Goal: Task Accomplishment & Management: Use online tool/utility

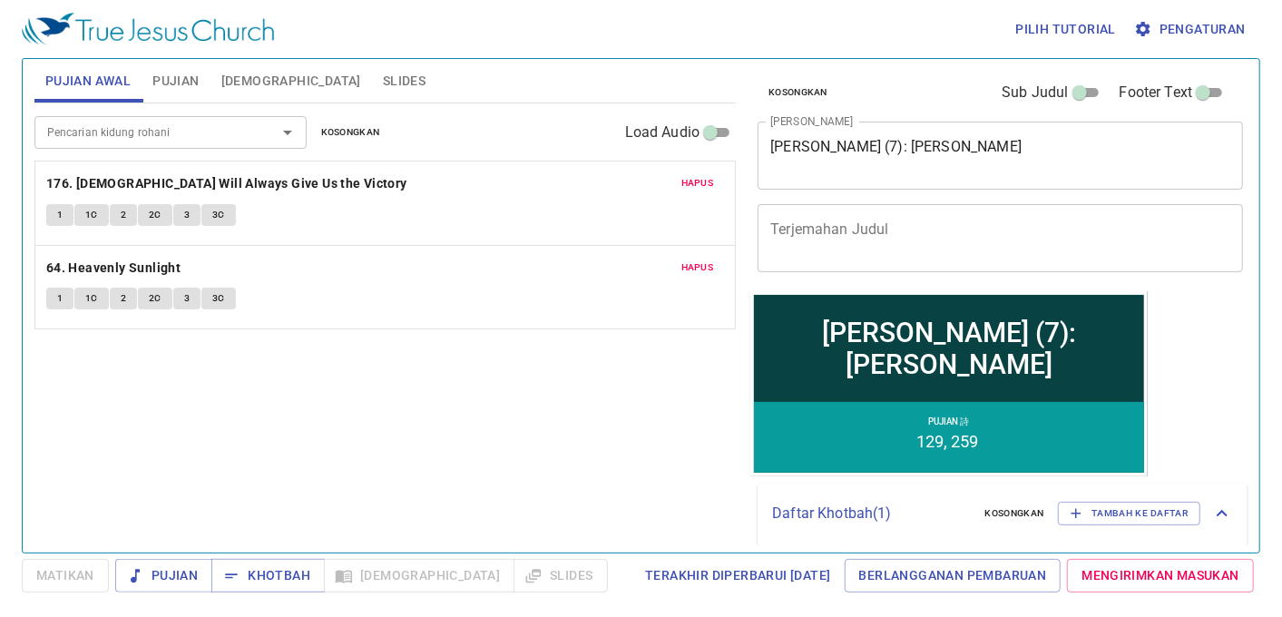
click at [971, 198] on div "Kosongkan Sub Judul Footer Text Judul Khotbah Kuasa Doa (7): Doa Elia x Judul K…" at bounding box center [999, 175] width 497 height 232
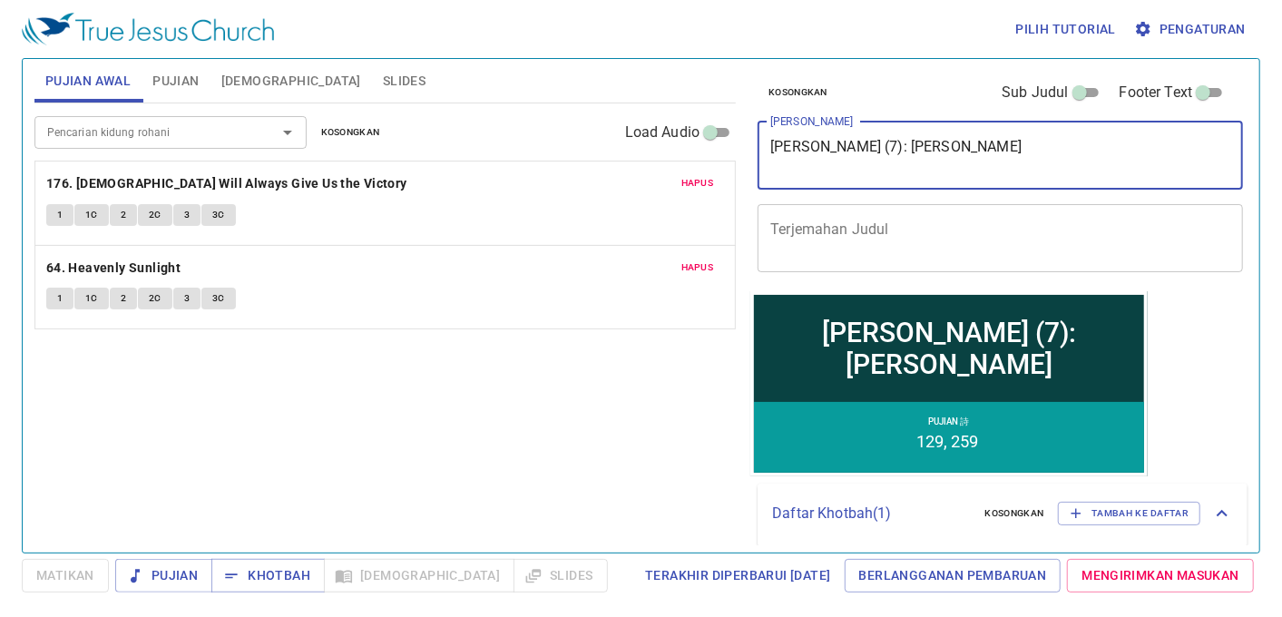
click at [967, 148] on textarea "Kuasa Doa (7): Doa Elia" at bounding box center [1000, 155] width 460 height 34
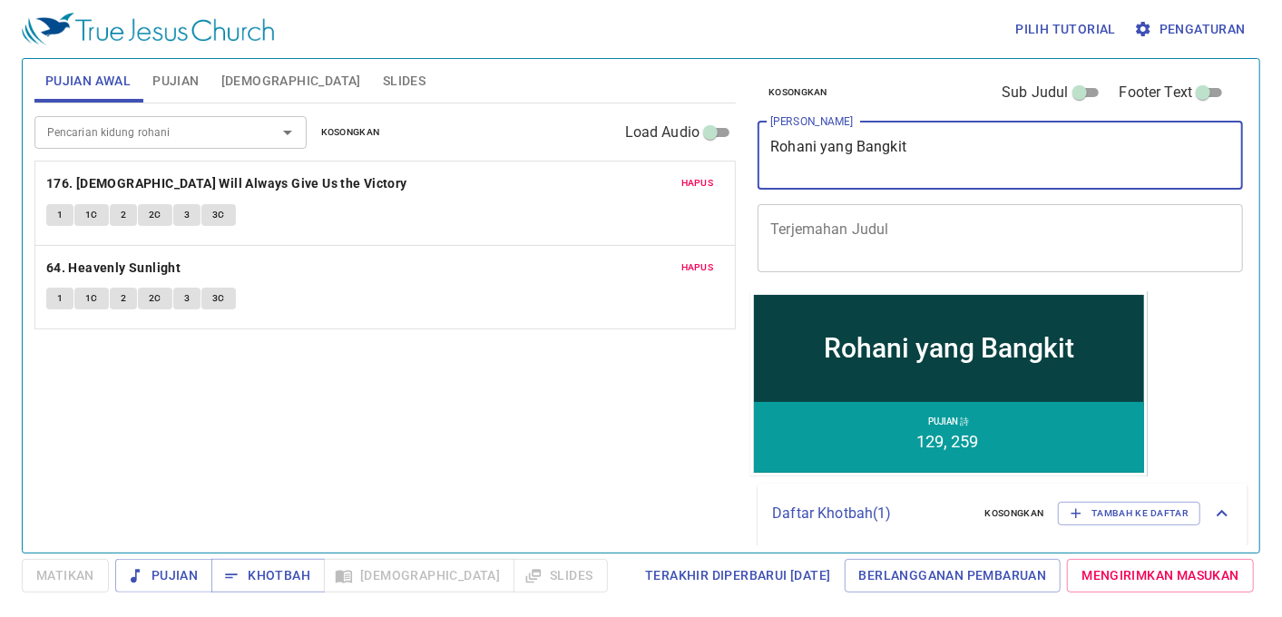
type textarea "Rohani yang Bangkit"
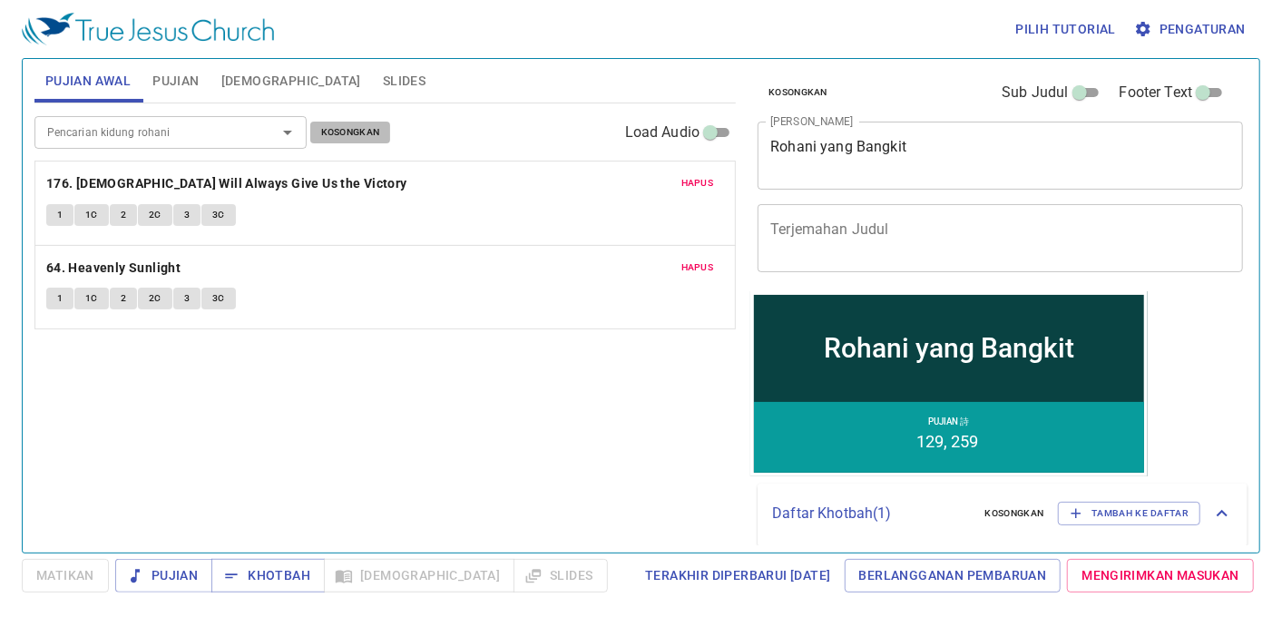
click at [348, 138] on span "Kosongkan" at bounding box center [350, 132] width 59 height 16
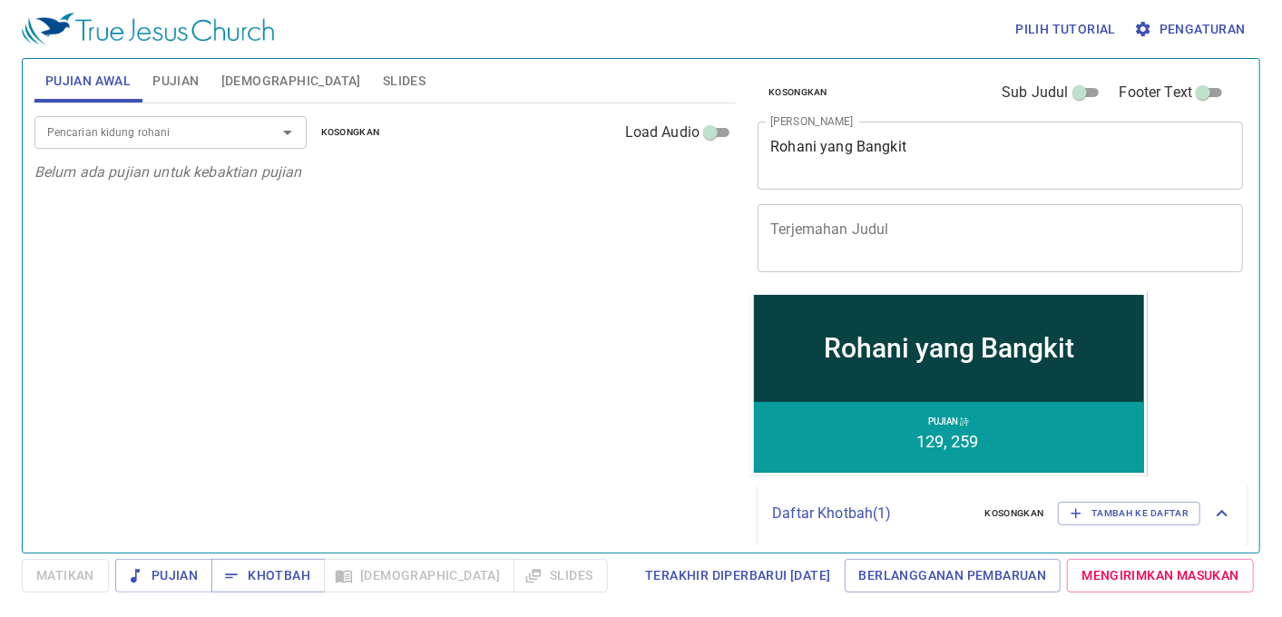
type textarea "Rohani yang Bangki"
click at [175, 83] on span "Pujian" at bounding box center [175, 81] width 46 height 23
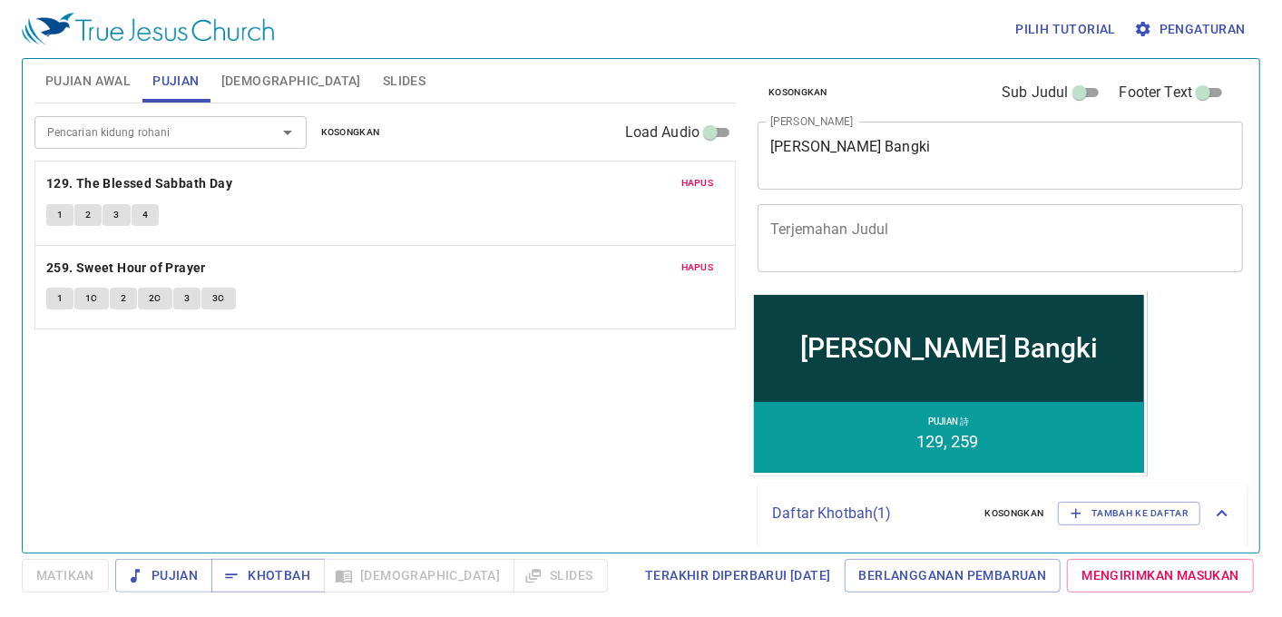
click at [378, 129] on span "Kosongkan" at bounding box center [350, 132] width 59 height 16
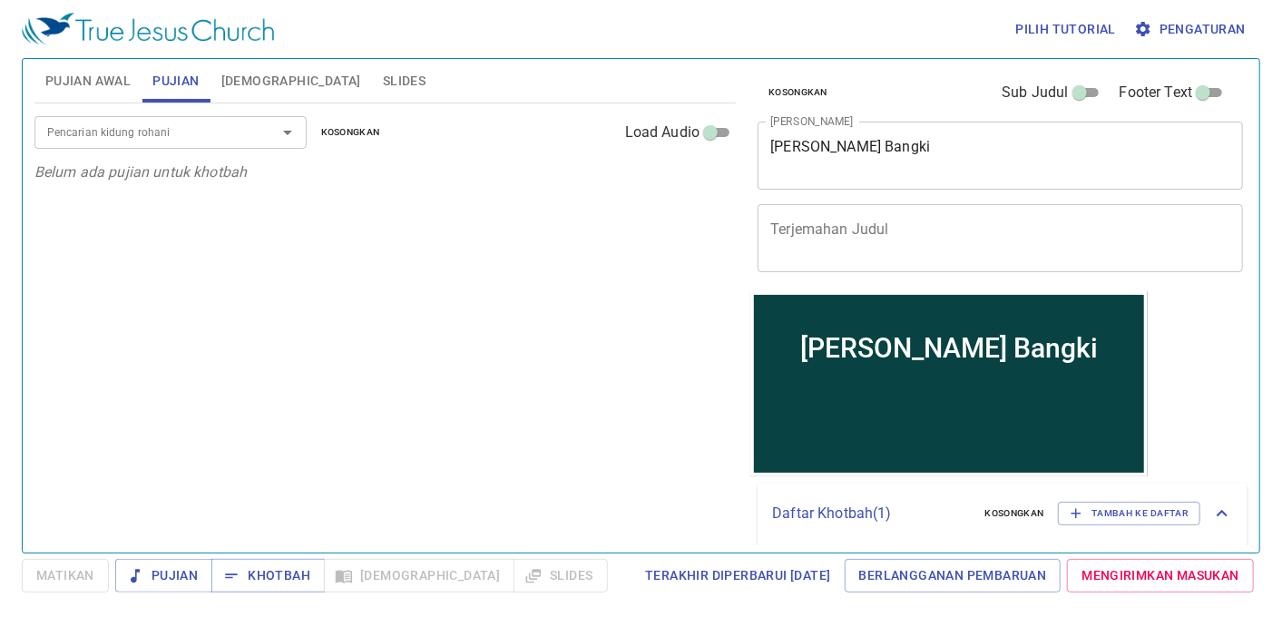
click at [171, 141] on input "Pencarian kidung rohani" at bounding box center [144, 132] width 208 height 21
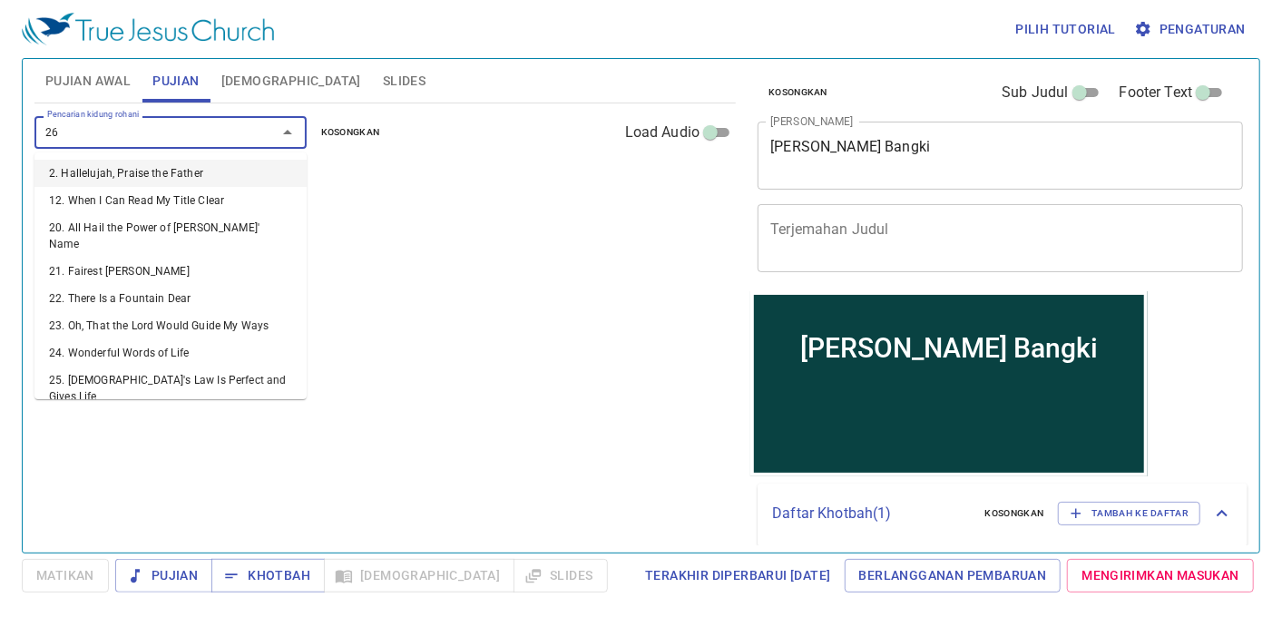
type input "260"
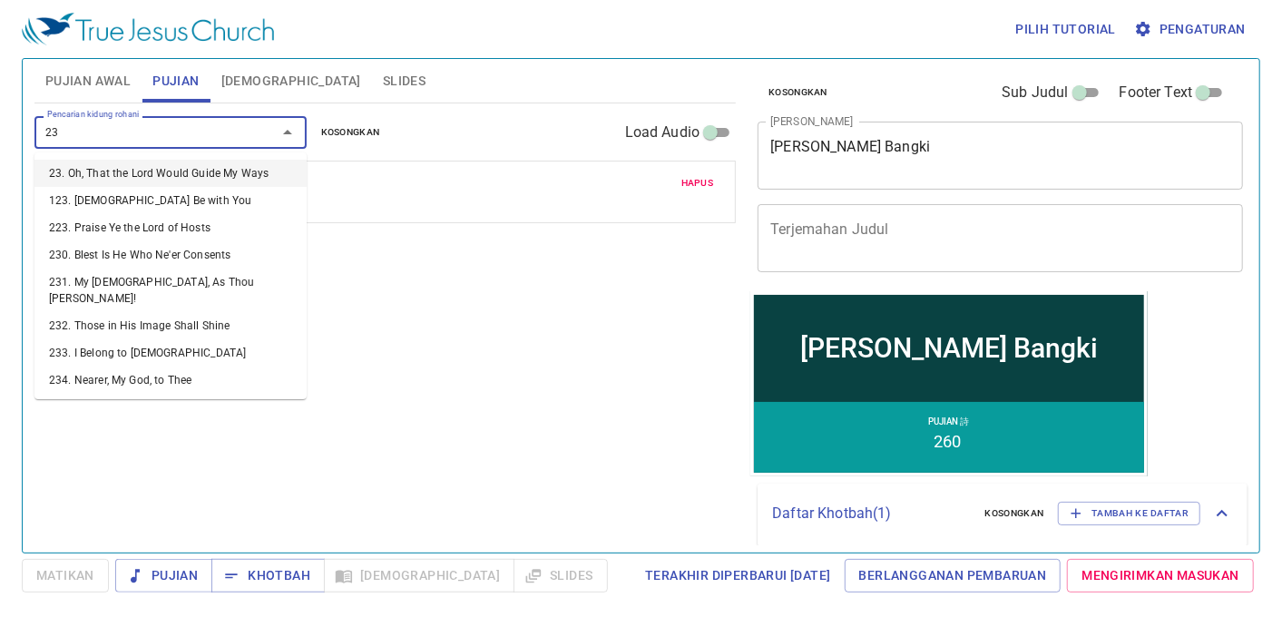
type input "235"
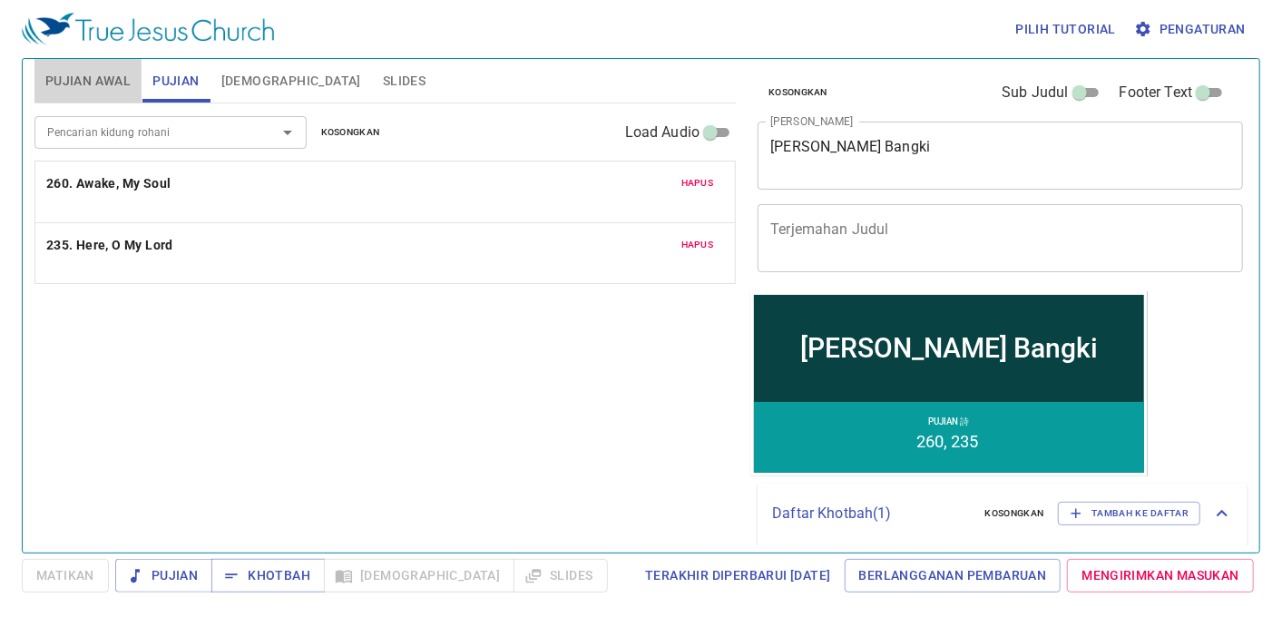
click at [75, 77] on span "Pujian Awal" at bounding box center [87, 81] width 85 height 23
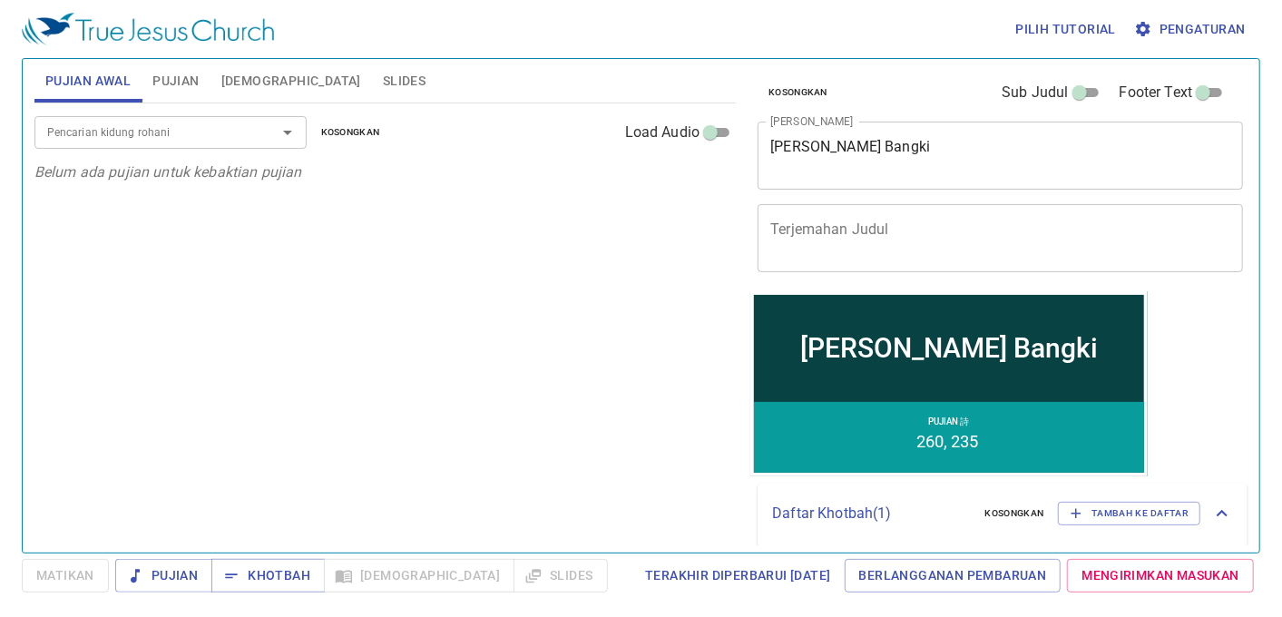
click at [95, 118] on div "Pencarian kidung rohani" at bounding box center [170, 132] width 272 height 32
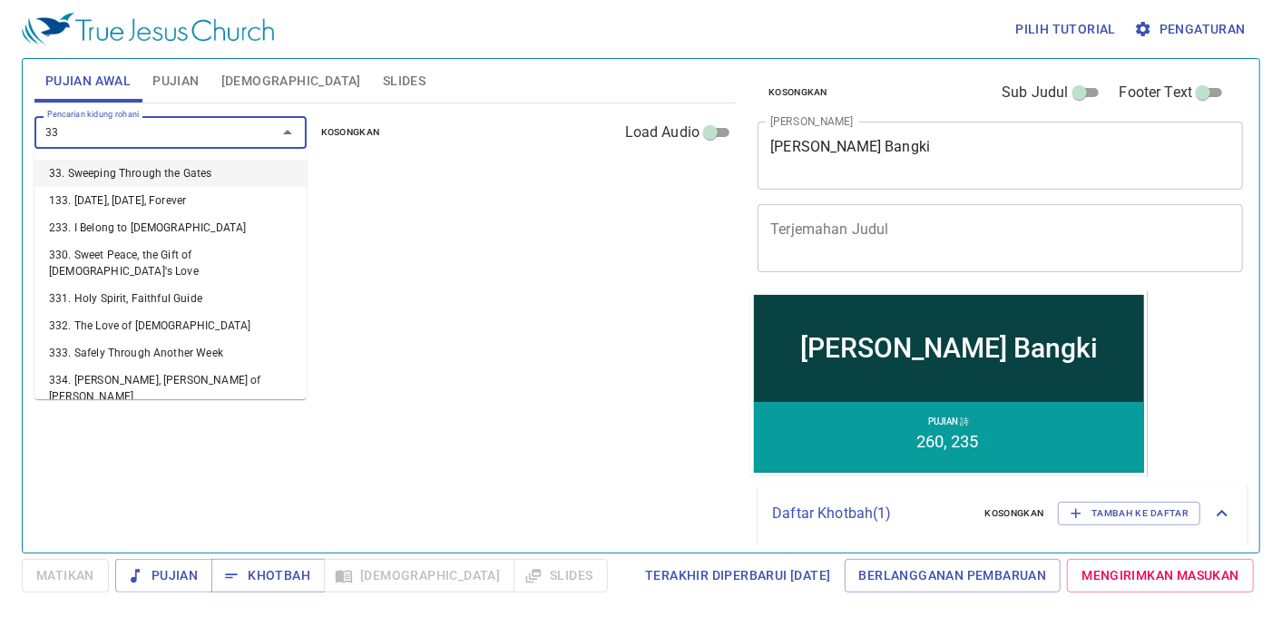
type input "337"
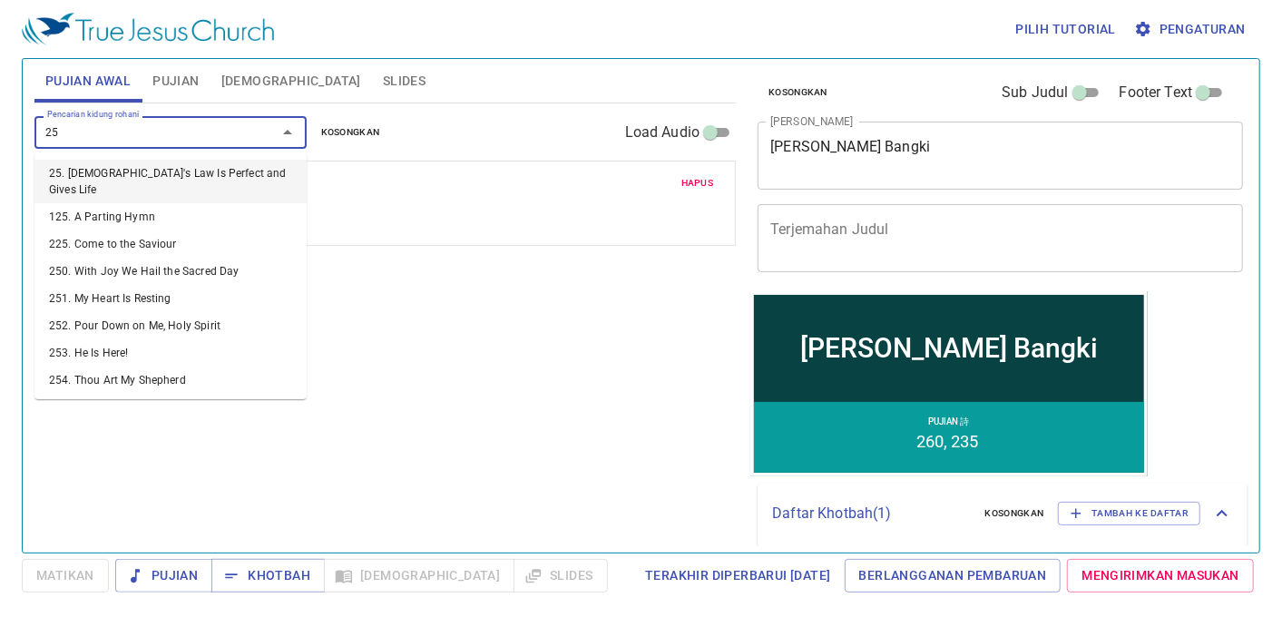
type input "255"
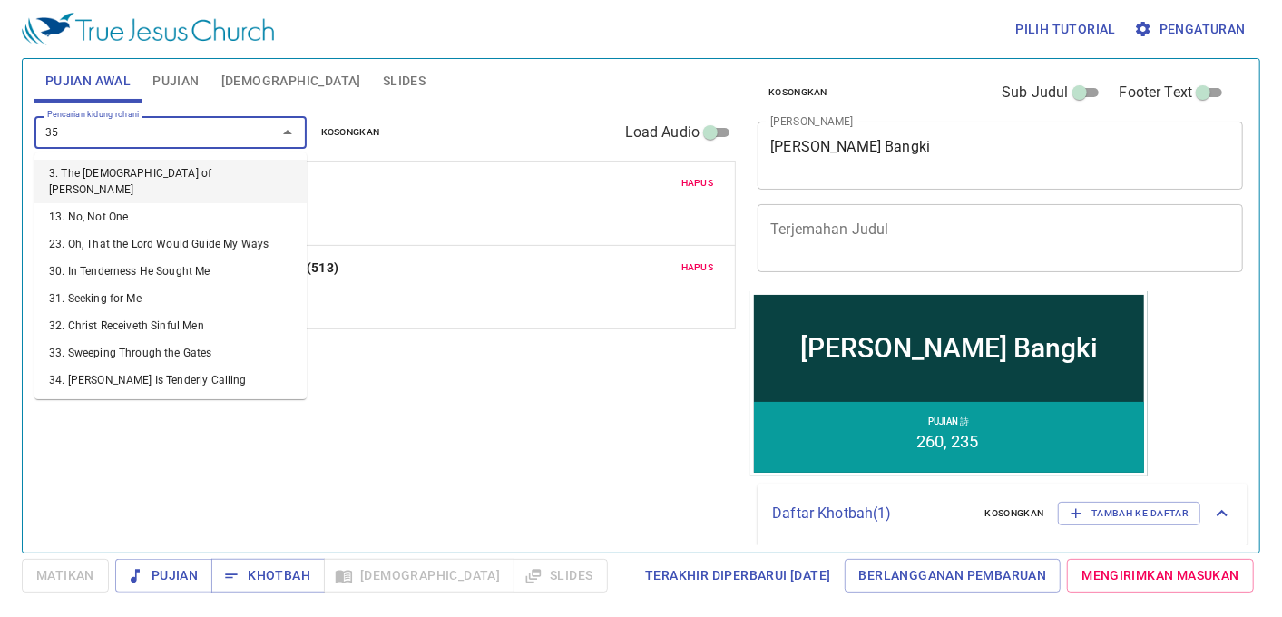
type input "355"
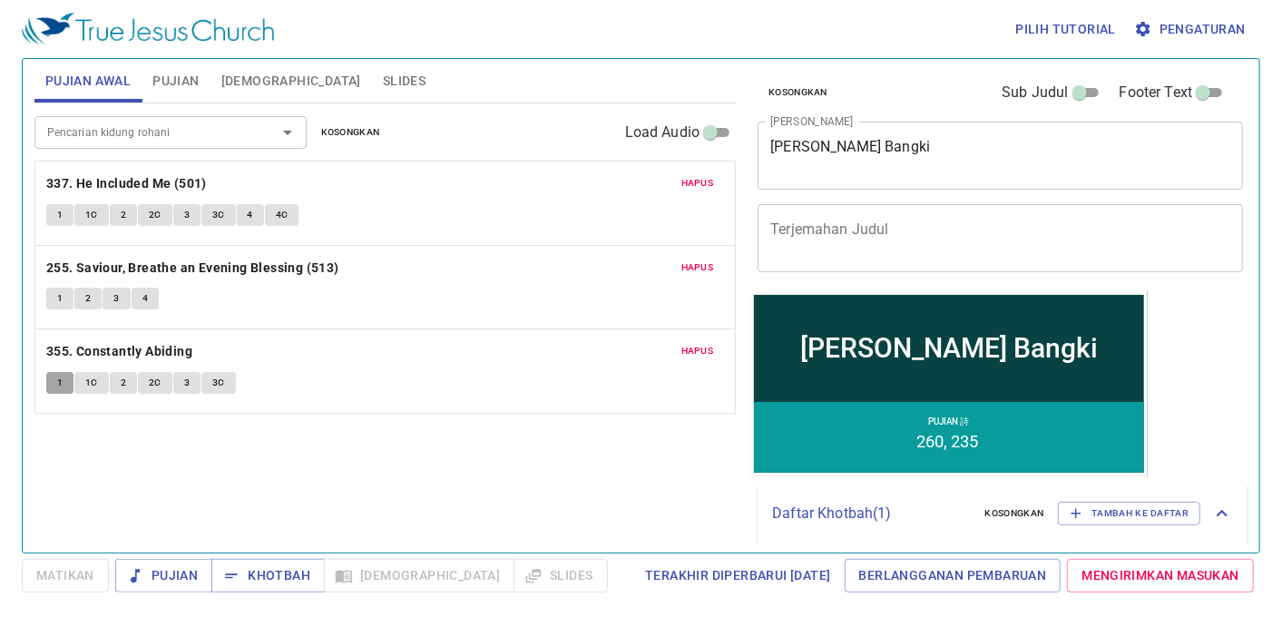
click at [54, 378] on button "1" at bounding box center [59, 383] width 27 height 22
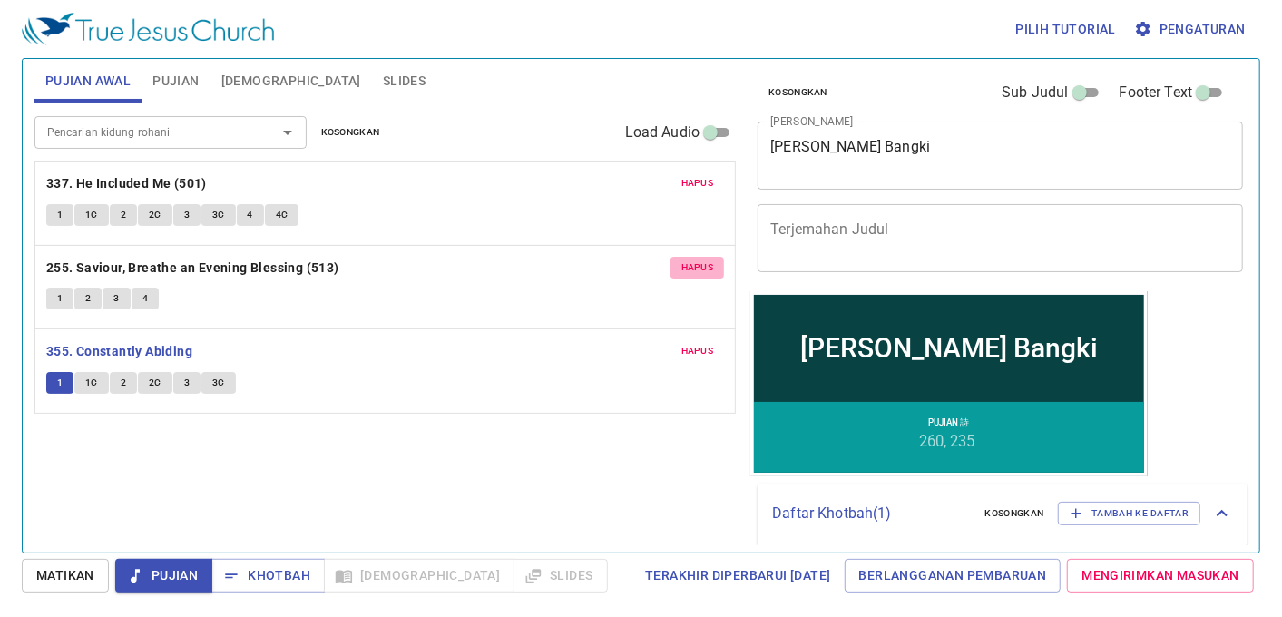
click at [705, 257] on button "Hapus" at bounding box center [698, 268] width 54 height 22
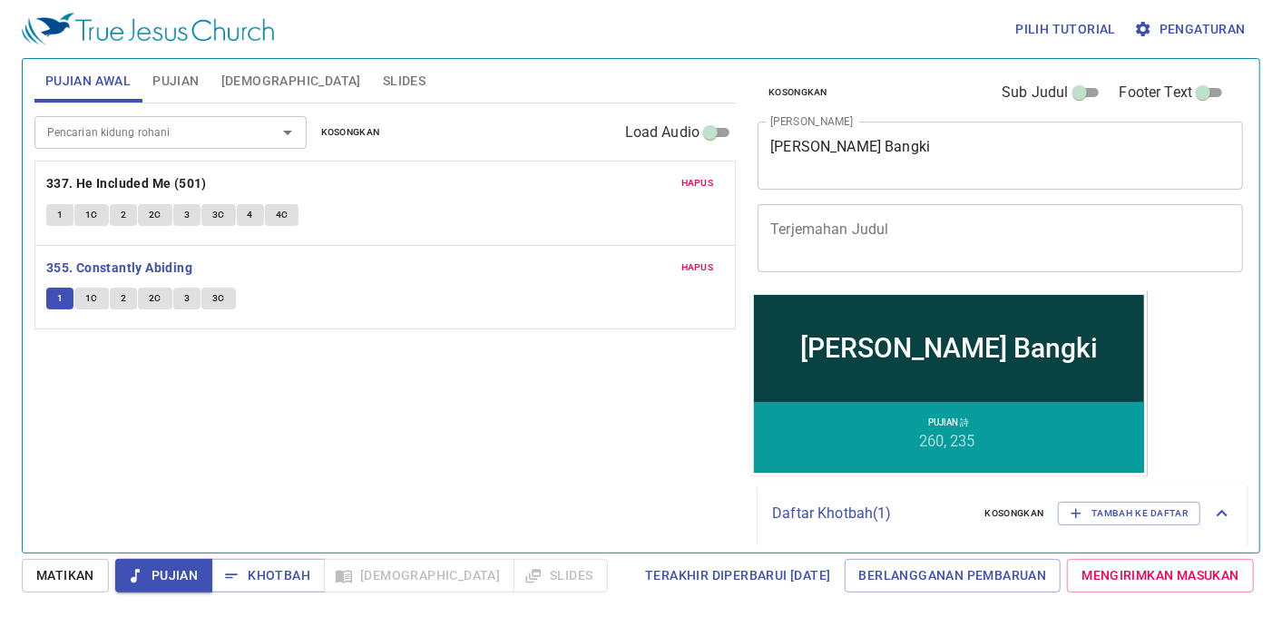
click at [74, 232] on div "Hapus 337. He Included Me (501) 1 1C 2 2C 3 3C 4 4C" at bounding box center [385, 203] width 700 height 83
click at [85, 218] on span "1C" at bounding box center [91, 215] width 13 height 16
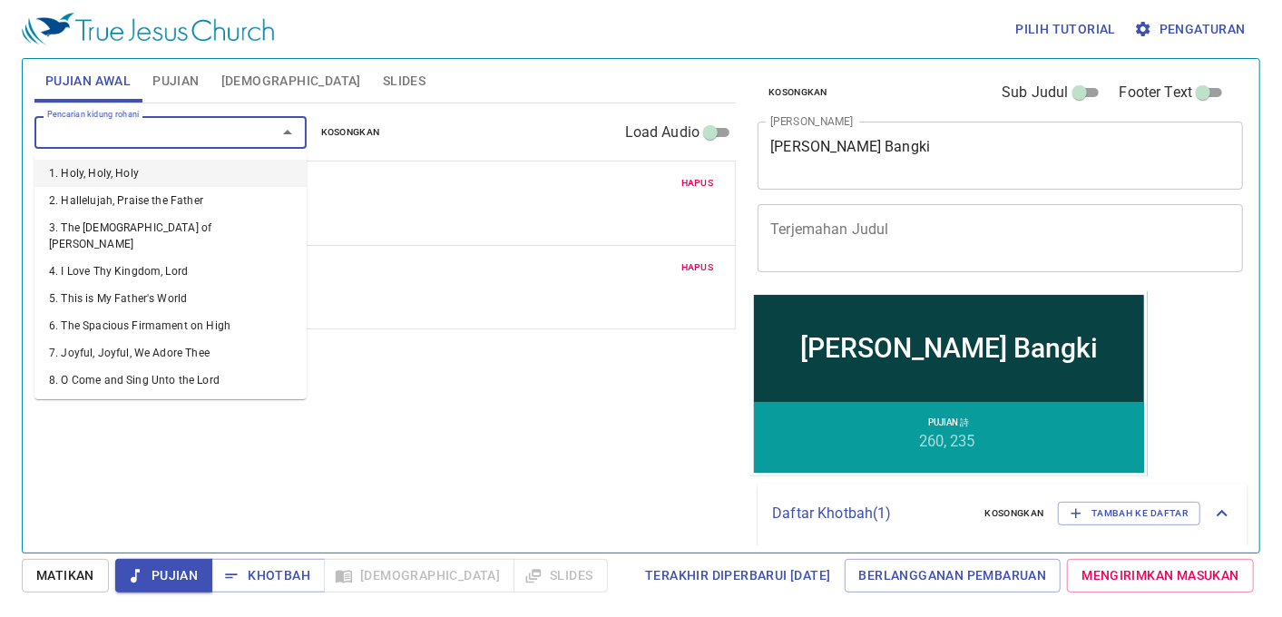
click at [150, 133] on input "Pencarian kidung rohani" at bounding box center [144, 132] width 208 height 21
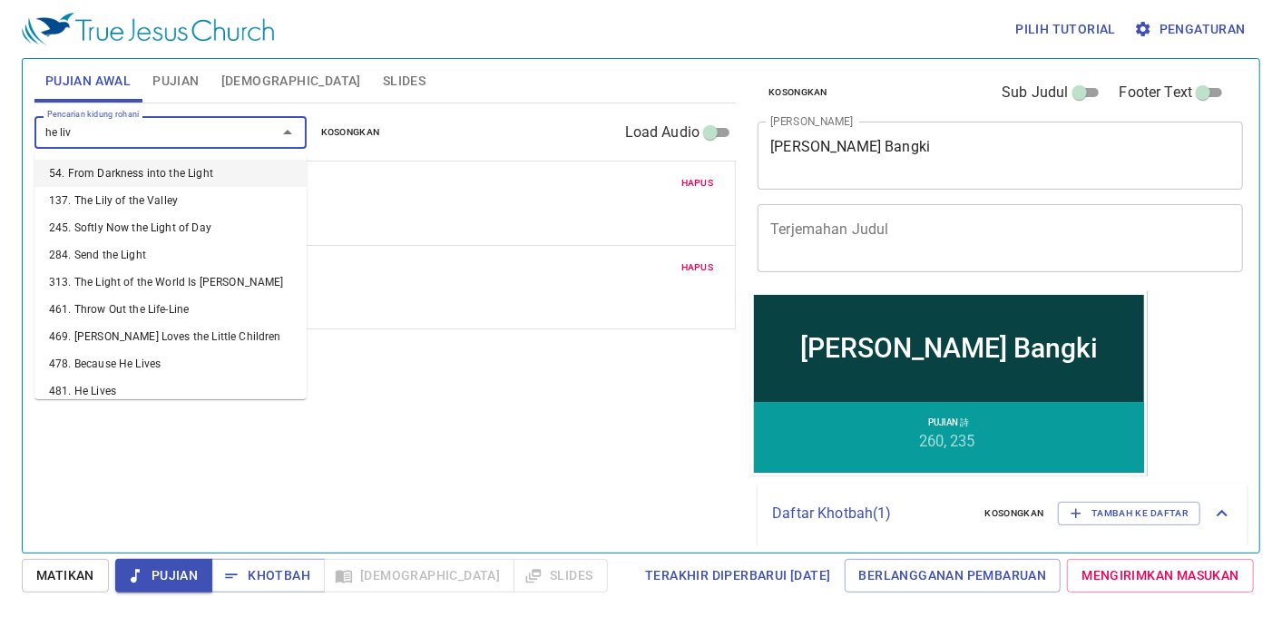
type input "he live"
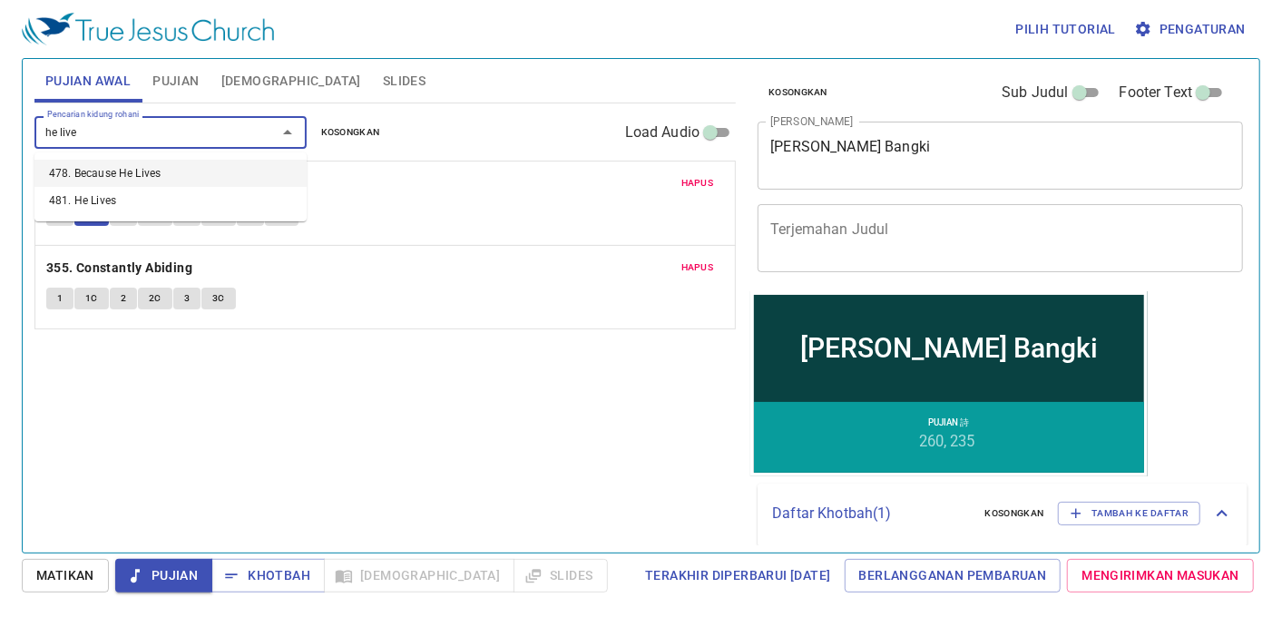
click at [157, 169] on li "478. Because He Lives" at bounding box center [170, 173] width 272 height 27
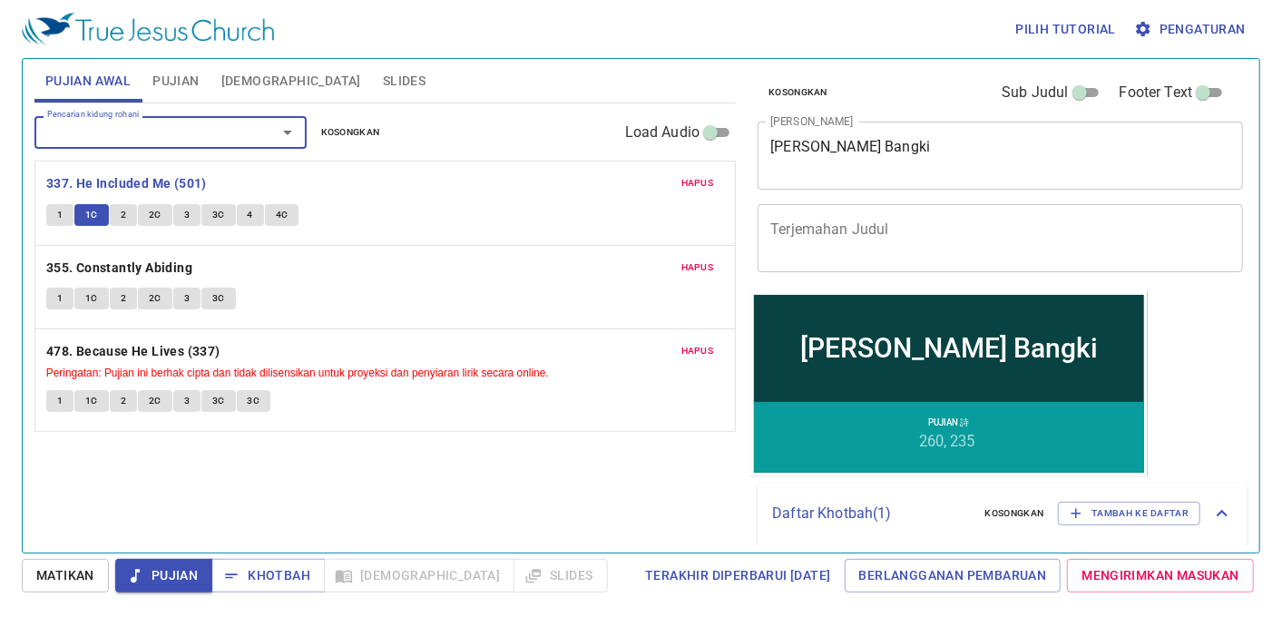
click at [703, 182] on span "Hapus" at bounding box center [698, 183] width 33 height 16
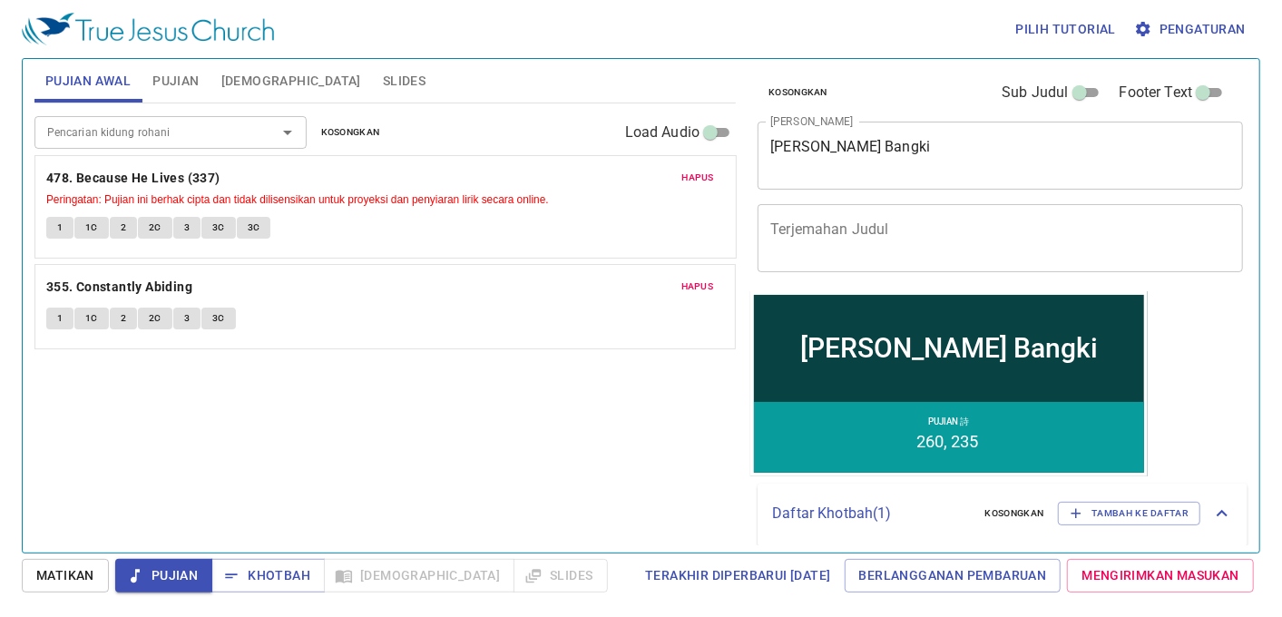
drag, startPoint x: 169, startPoint y: 263, endPoint x: 196, endPoint y: 175, distance: 92.1
click at [196, 175] on div "Hapus 355. Constantly Abiding 1 1C 2 2C 3 3C Hapus 478. Because He Lives (337) …" at bounding box center [385, 254] width 702 height 187
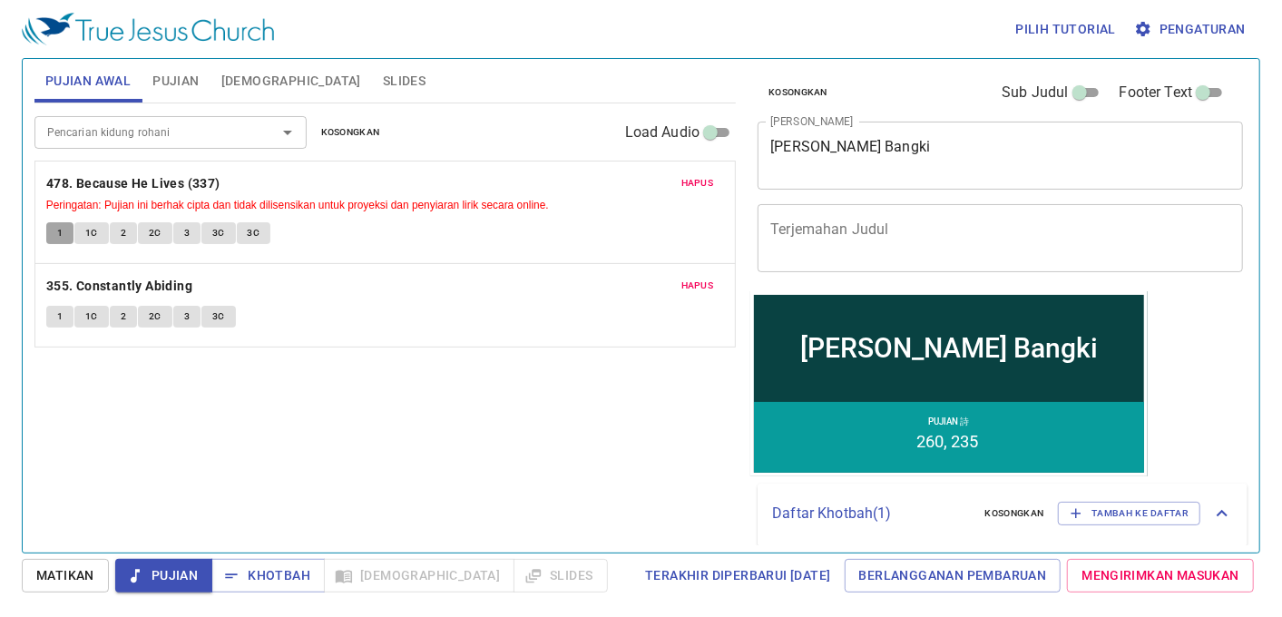
click at [47, 231] on button "1" at bounding box center [59, 233] width 27 height 22
click at [55, 320] on button "1" at bounding box center [59, 317] width 27 height 22
click at [209, 582] on button "Pujian" at bounding box center [163, 576] width 97 height 34
click at [270, 574] on span "Khotbah" at bounding box center [268, 575] width 84 height 23
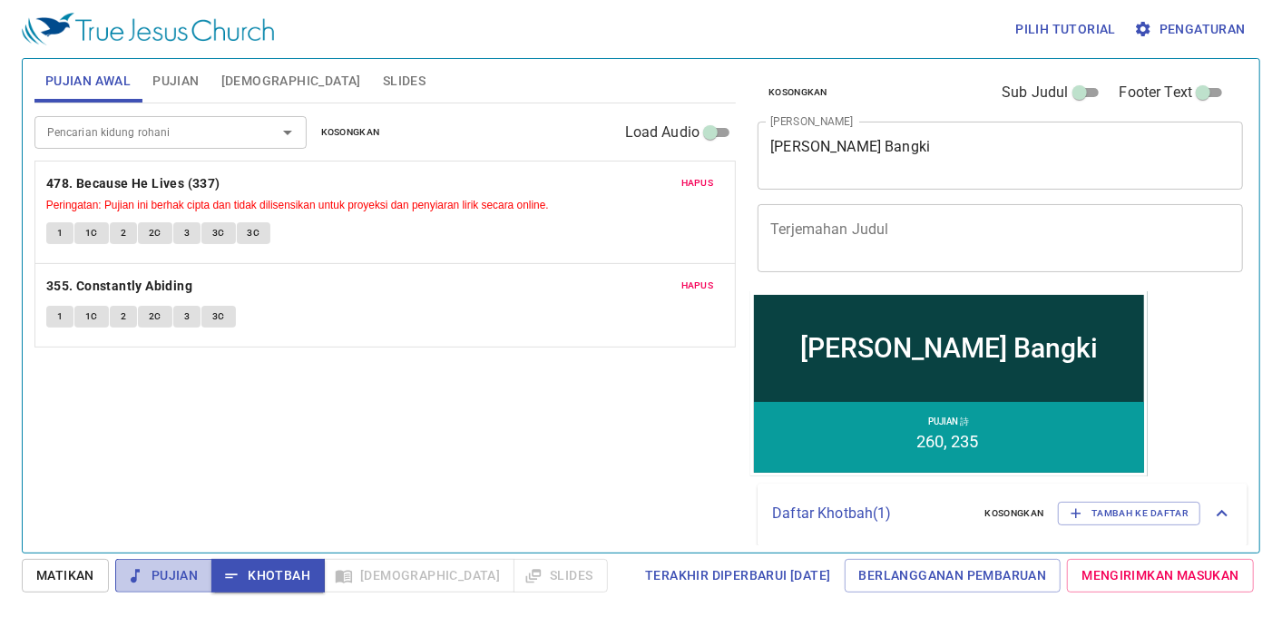
click at [139, 577] on icon "button" at bounding box center [135, 576] width 18 height 18
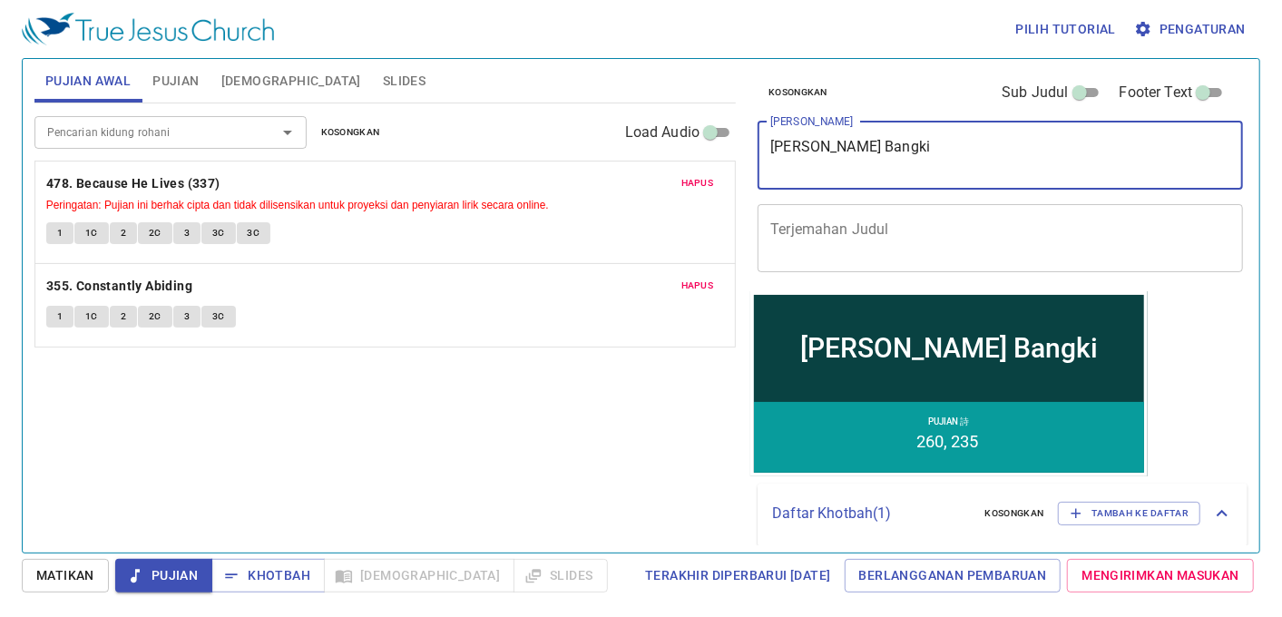
click at [941, 145] on textarea "Rohani yang Bangki" at bounding box center [1000, 155] width 460 height 34
type textarea "Rohani yang Bangkit"
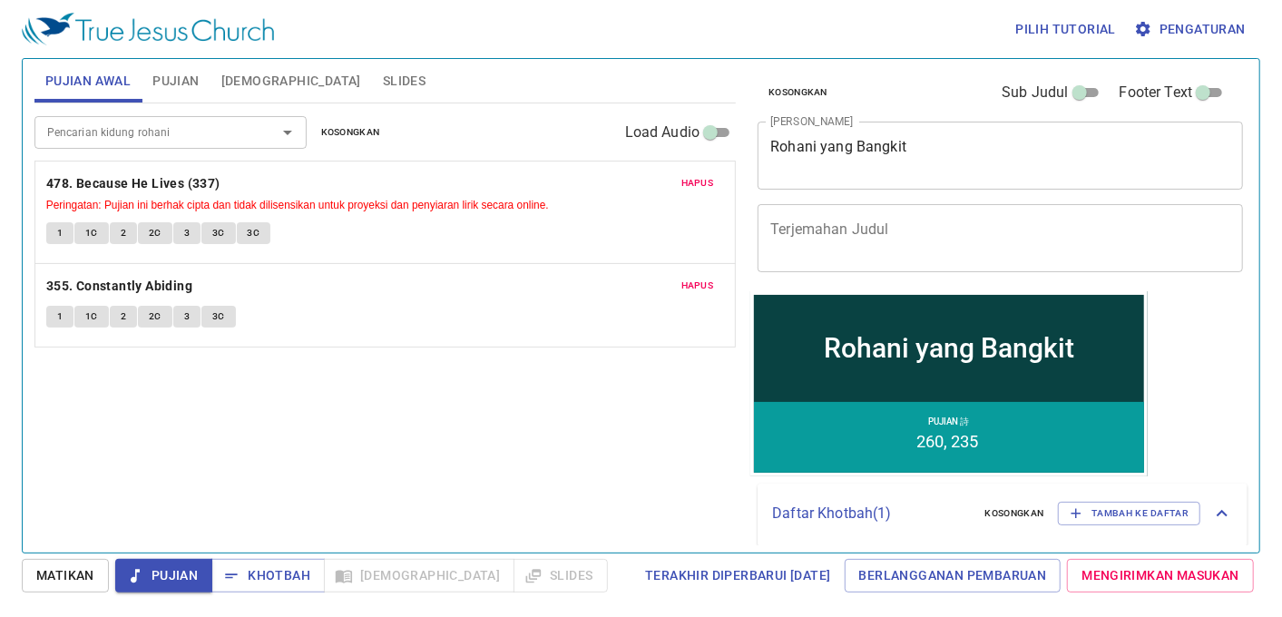
click at [643, 422] on div "Pencarian kidung rohani Pencarian kidung rohani Kosongkan Load Audio Hapus 478.…" at bounding box center [385, 320] width 702 height 434
click at [156, 76] on span "Pujian" at bounding box center [175, 81] width 46 height 23
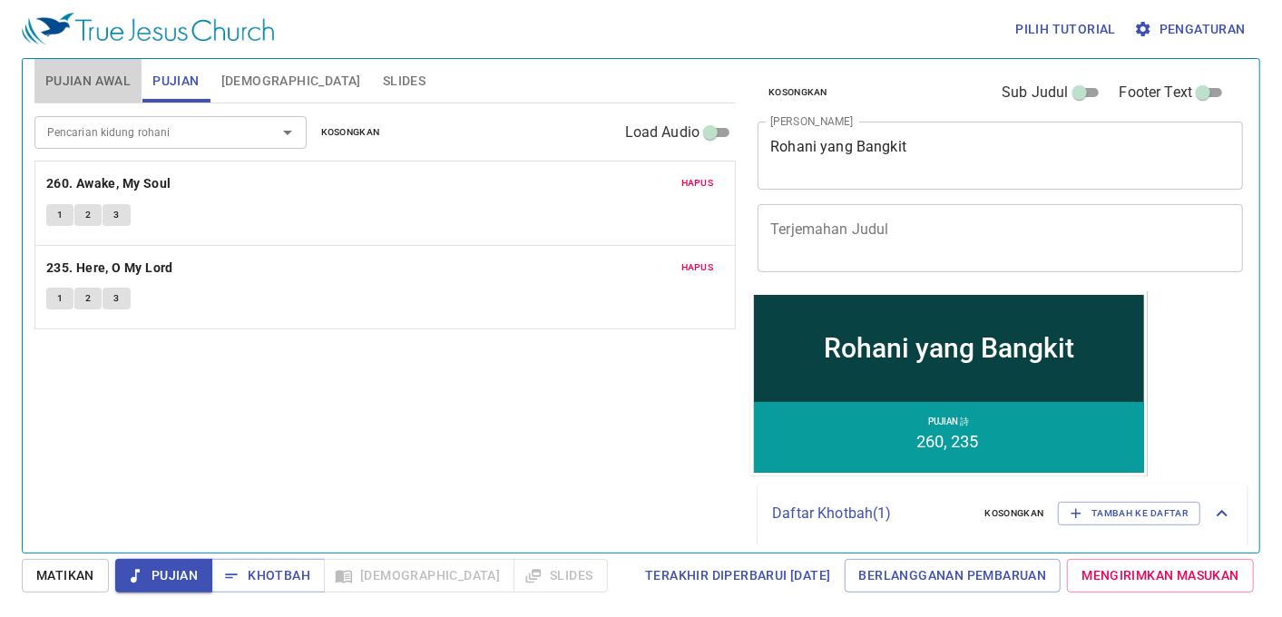
click at [103, 64] on button "Pujian Awal" at bounding box center [87, 81] width 107 height 44
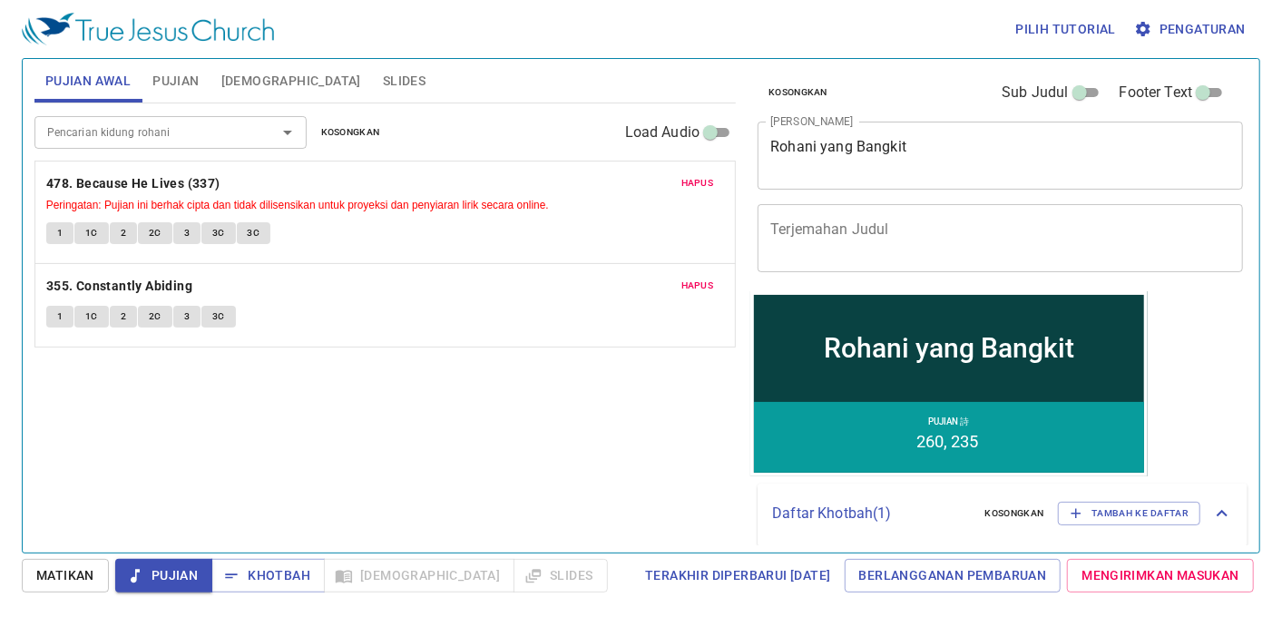
click at [383, 71] on span "Slides" at bounding box center [404, 81] width 43 height 23
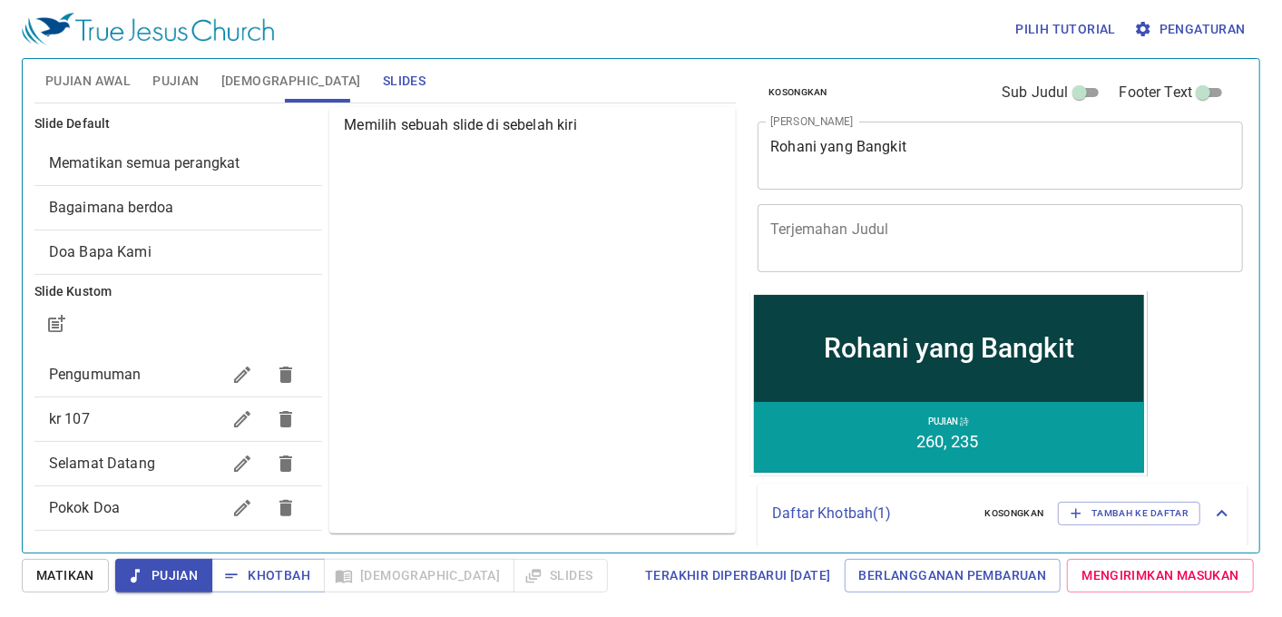
click at [250, 201] on span "Bagaimana berdoa" at bounding box center [179, 208] width 260 height 22
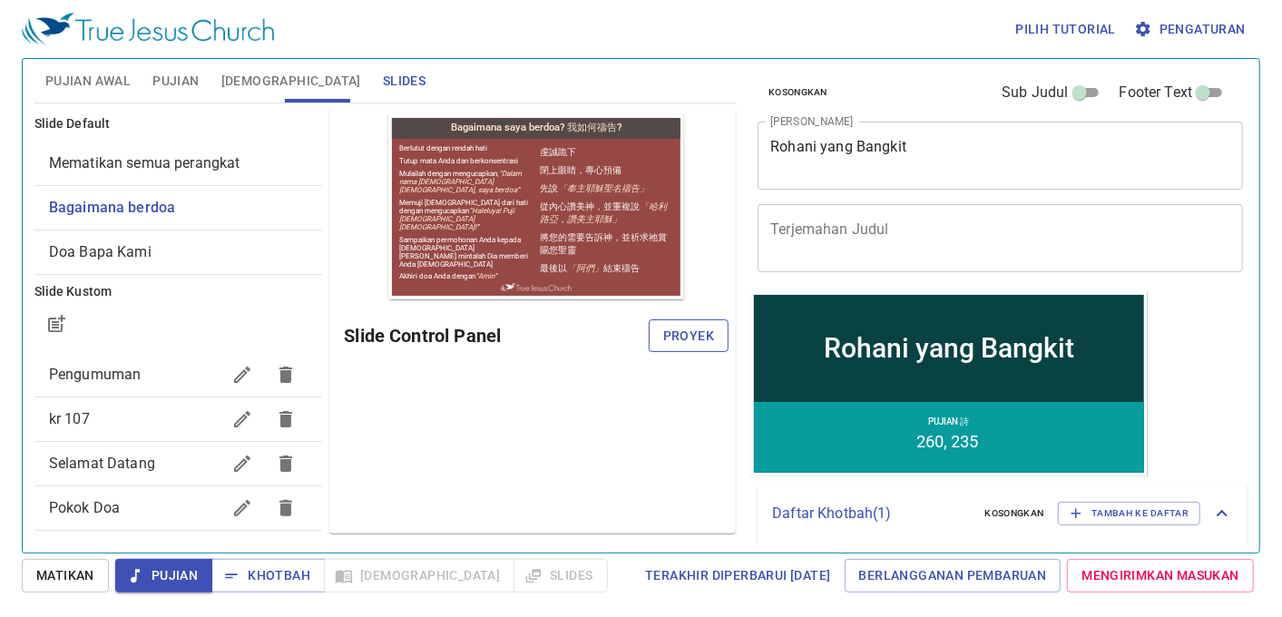
click at [681, 341] on span "Proyek" at bounding box center [688, 336] width 51 height 23
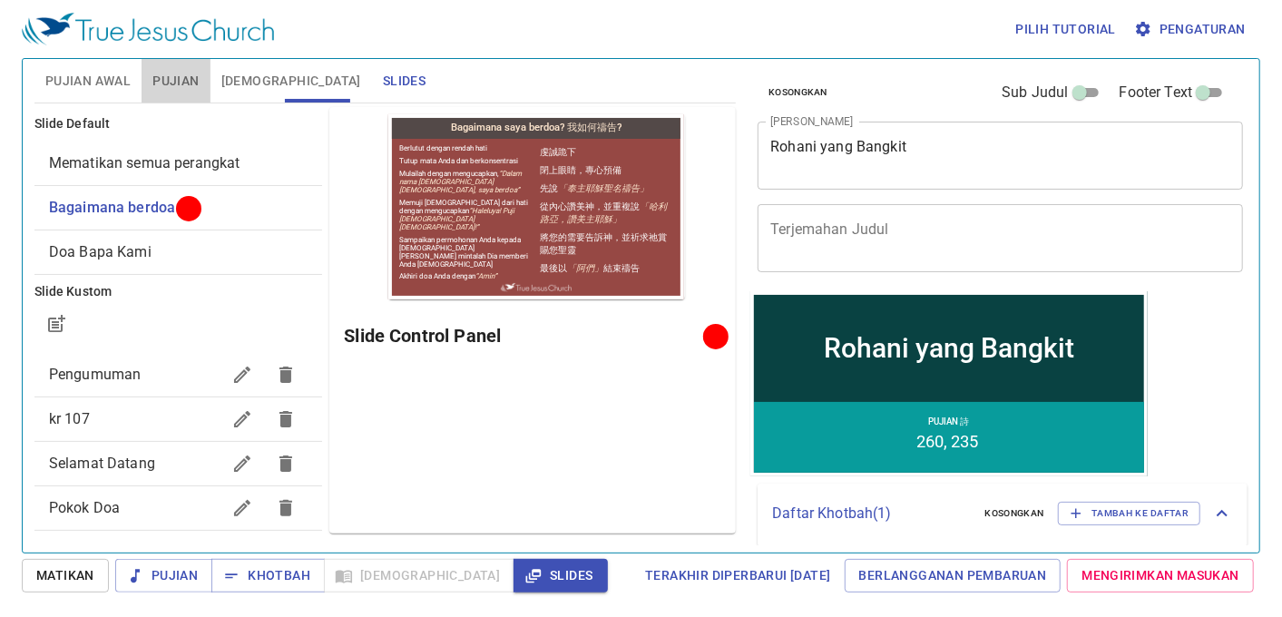
click at [163, 83] on span "Pujian" at bounding box center [175, 81] width 46 height 23
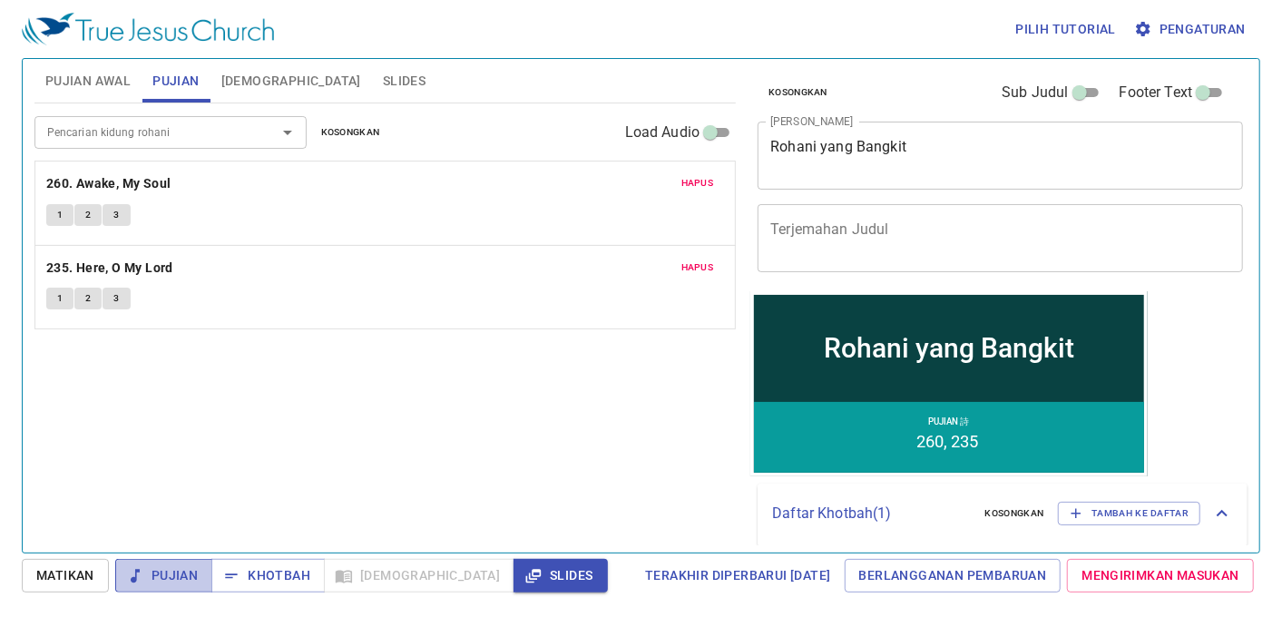
click at [133, 570] on icon "button" at bounding box center [135, 576] width 18 height 18
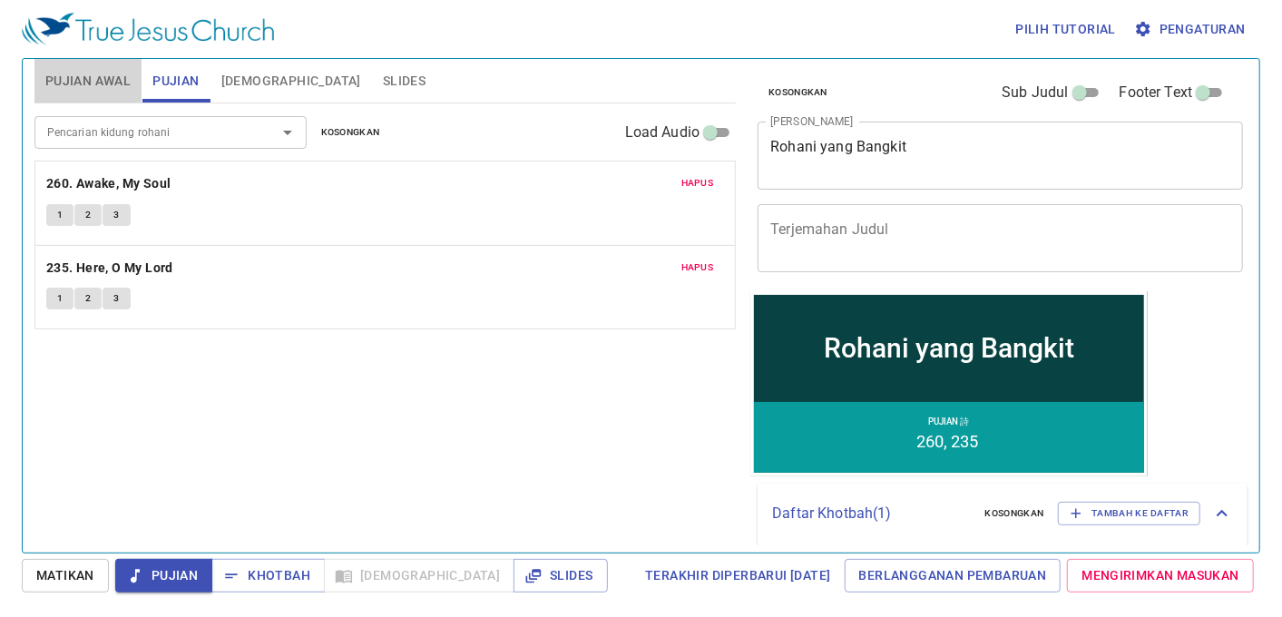
click at [71, 71] on span "Pujian Awal" at bounding box center [87, 81] width 85 height 23
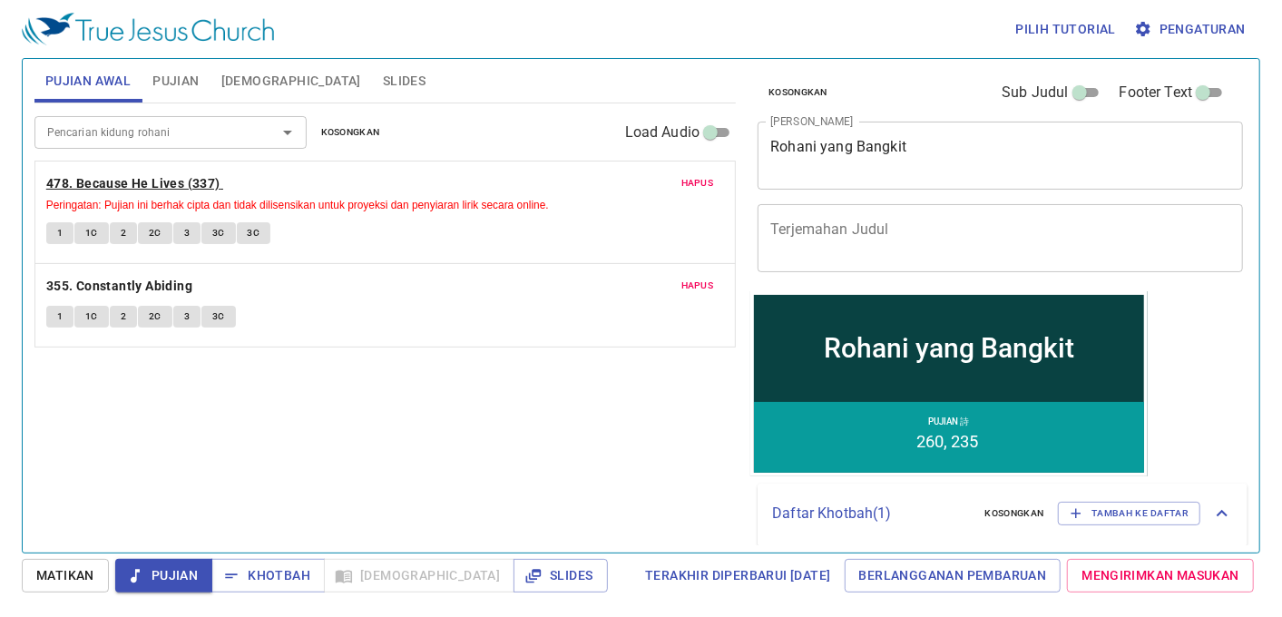
click at [185, 182] on b "478. Because He Lives (337)" at bounding box center [133, 183] width 174 height 23
click at [55, 236] on button "1" at bounding box center [59, 233] width 27 height 22
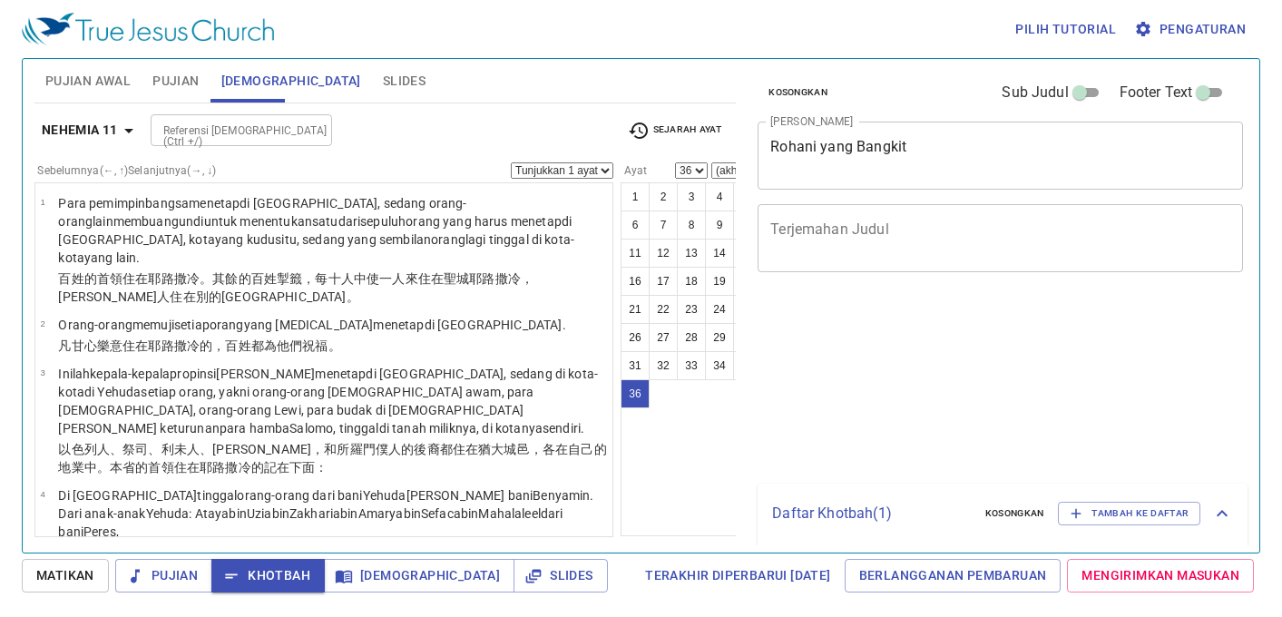
select select "36"
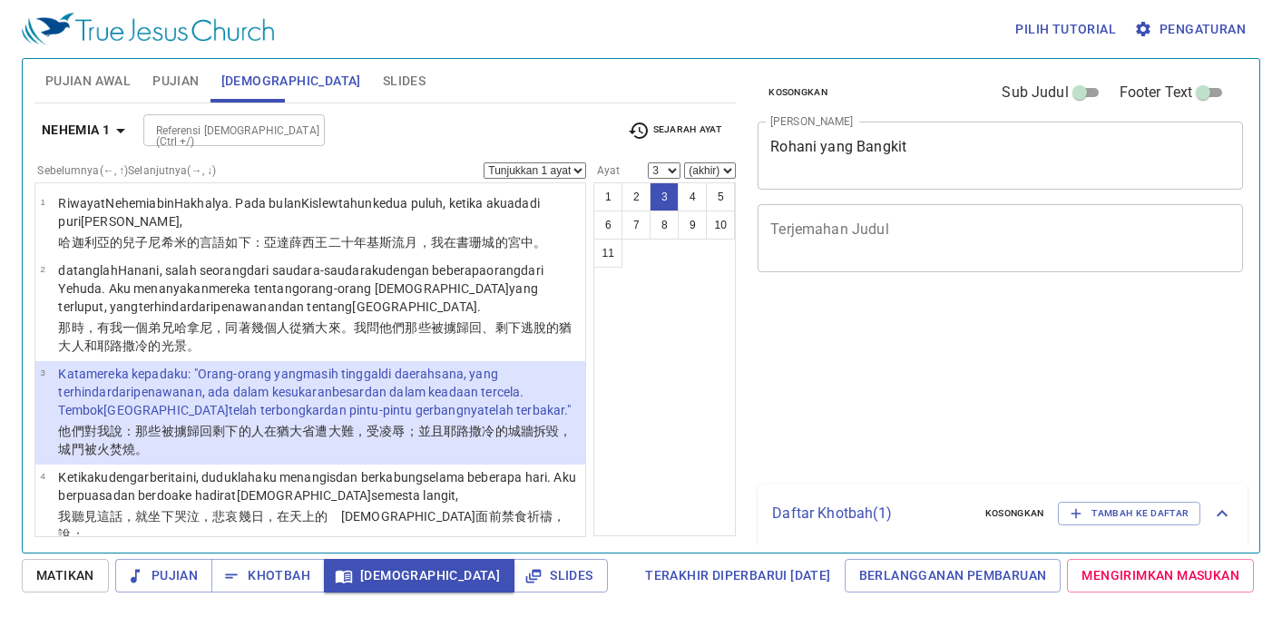
select select "3"
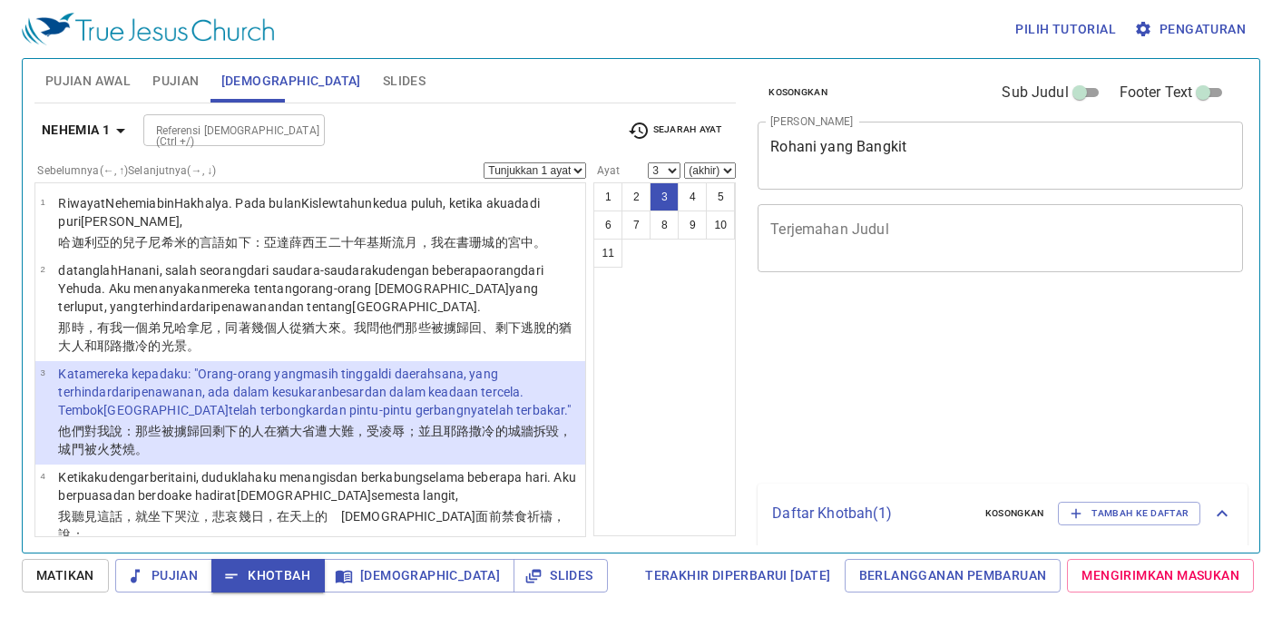
select select "3"
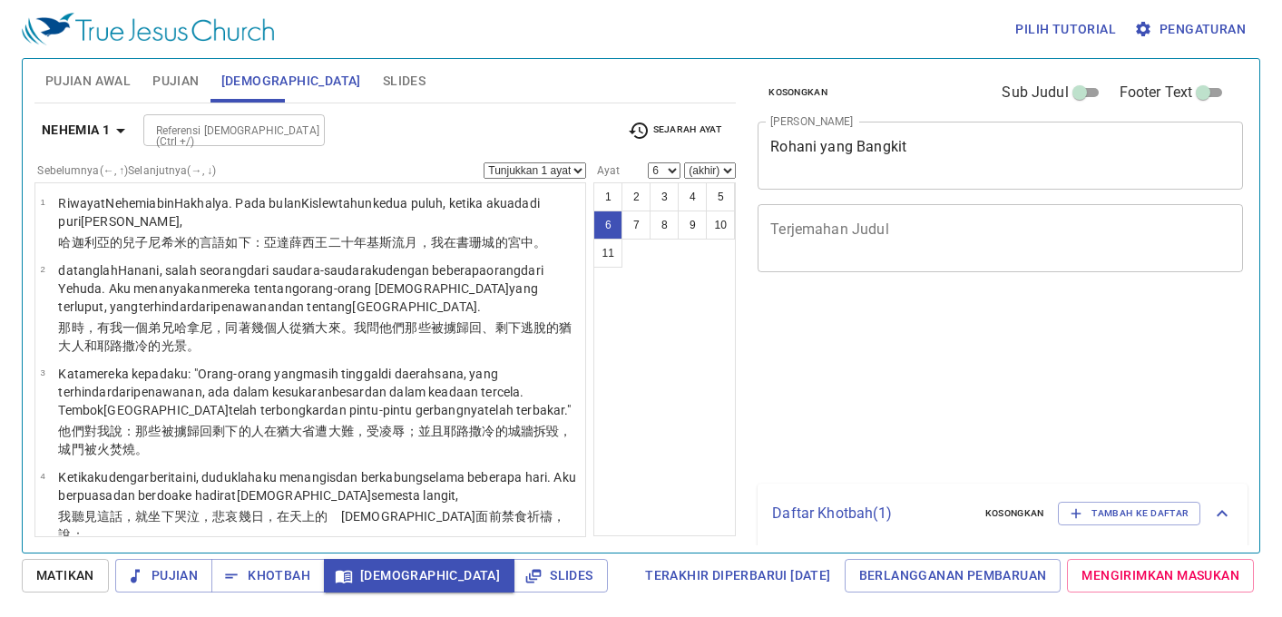
select select "6"
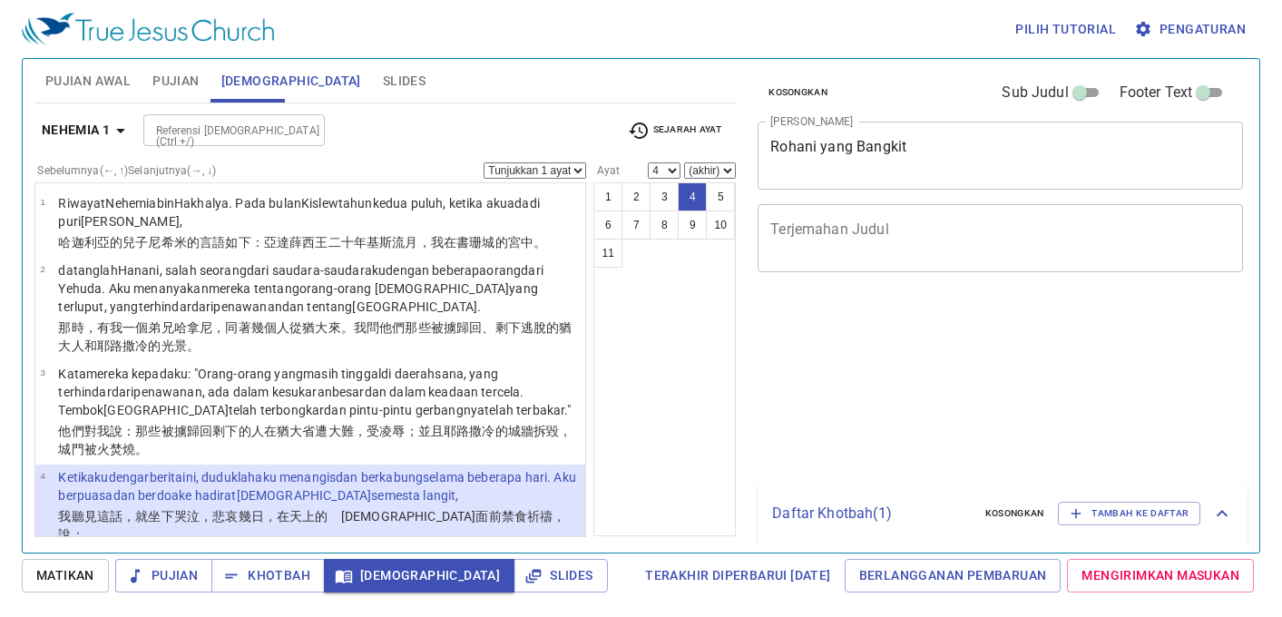
select select "4"
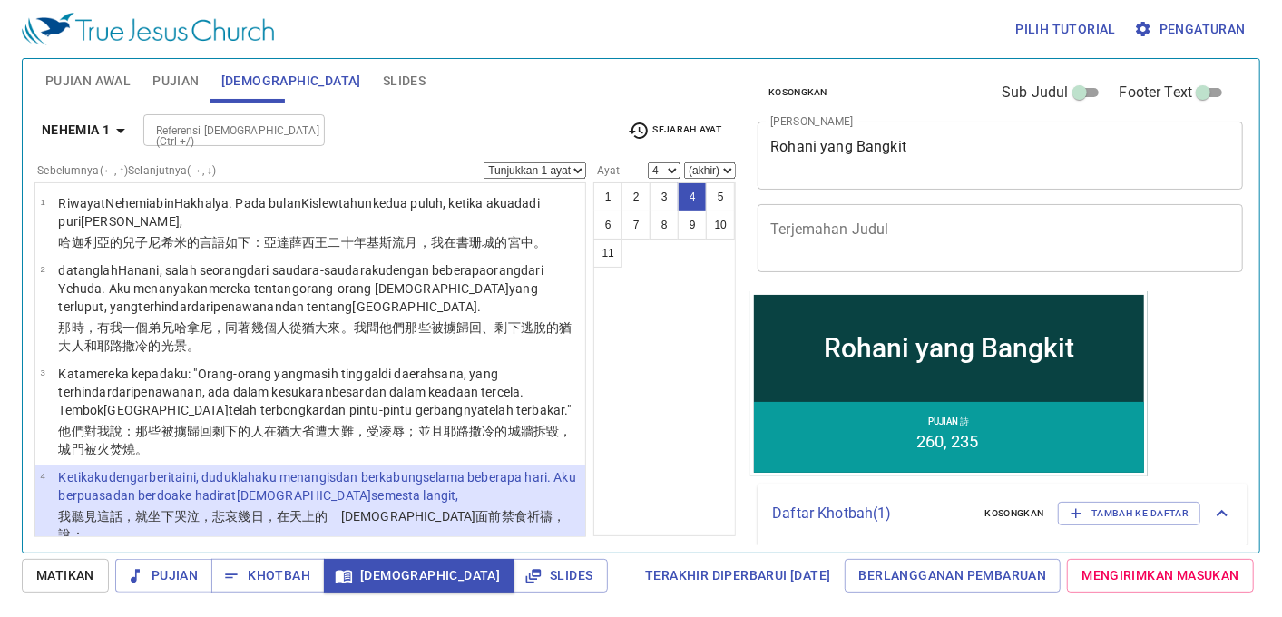
scroll to position [182, 0]
